Goal: Task Accomplishment & Management: Use online tool/utility

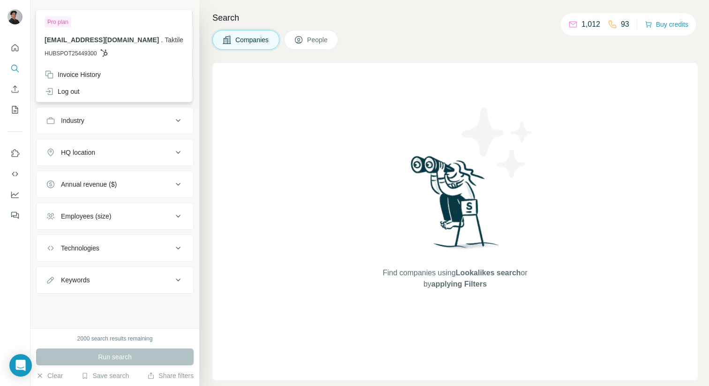
click at [17, 15] on img at bounding box center [15, 16] width 15 height 15
click at [15, 172] on icon "Use Surfe API" at bounding box center [14, 173] width 9 height 9
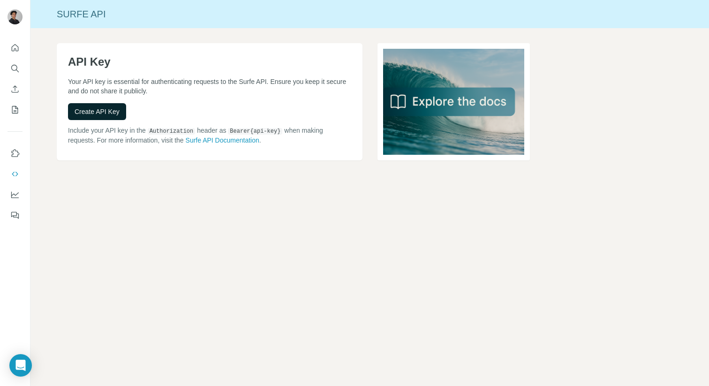
click at [114, 108] on span "Create API Key" at bounding box center [97, 111] width 45 height 9
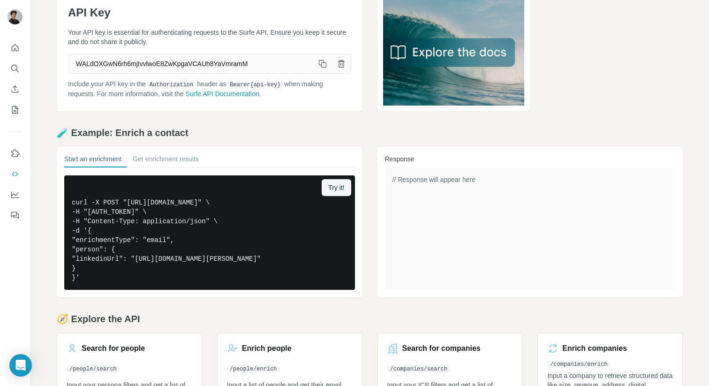
scroll to position [5, 0]
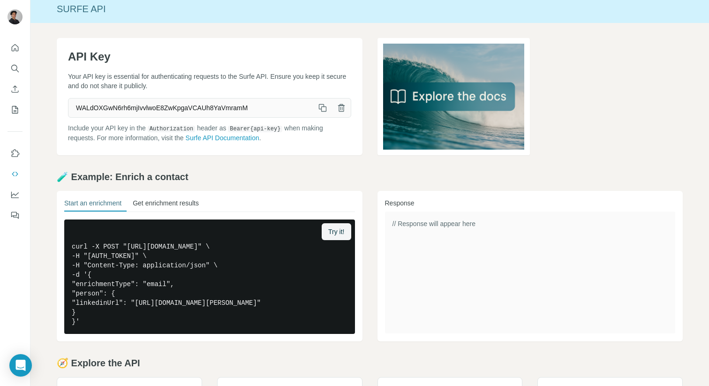
click at [170, 203] on button "Get enrichment results" at bounding box center [166, 204] width 66 height 13
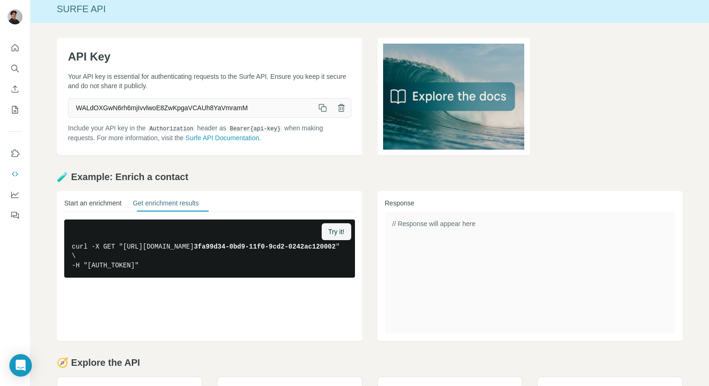
click at [93, 199] on button "Start an enrichment" at bounding box center [92, 204] width 57 height 13
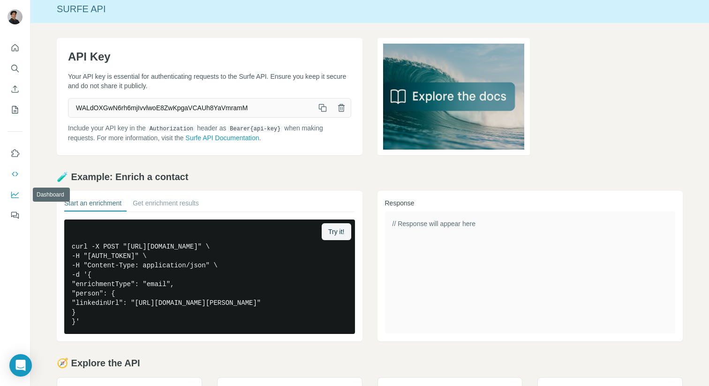
click at [15, 198] on icon "Dashboard" at bounding box center [14, 194] width 9 height 9
